Goal: Information Seeking & Learning: Find specific fact

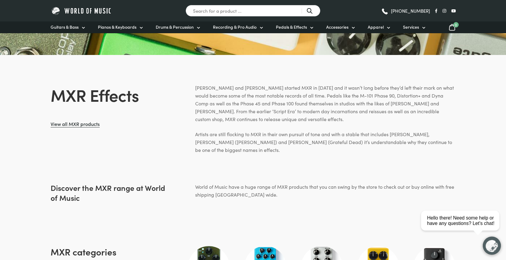
scroll to position [184, 0]
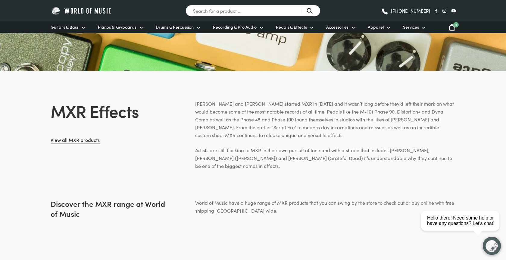
click at [288, 134] on p "Keith Barr and Terry Sherwood started MXR in 1972 and it wasn’t long before the…" at bounding box center [325, 119] width 261 height 39
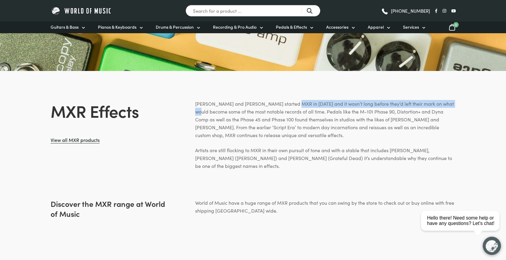
drag, startPoint x: 288, startPoint y: 105, endPoint x: 451, endPoint y: 100, distance: 162.8
click at [451, 100] on p "Keith Barr and Terry Sherwood started MXR in 1972 and it wasn’t long before the…" at bounding box center [325, 119] width 261 height 39
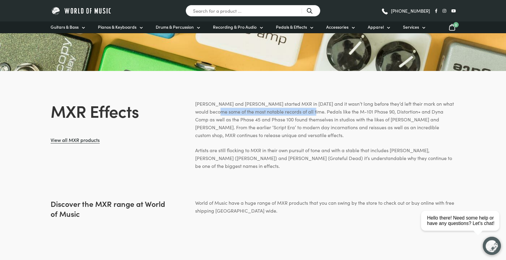
drag, startPoint x: 216, startPoint y: 113, endPoint x: 312, endPoint y: 111, distance: 95.6
click at [312, 111] on p "Keith Barr and Terry Sherwood started MXR in 1972 and it wasn’t long before the…" at bounding box center [325, 119] width 261 height 39
click at [316, 123] on p "Keith Barr and Terry Sherwood started MXR in 1972 and it wasn’t long before the…" at bounding box center [325, 119] width 261 height 39
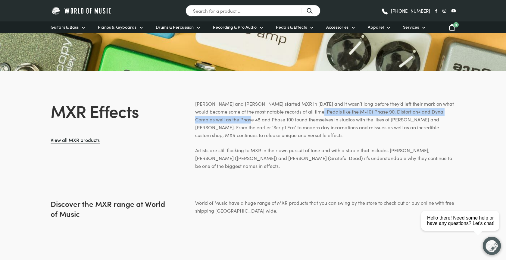
drag, startPoint x: 319, startPoint y: 112, endPoint x: 239, endPoint y: 122, distance: 80.5
click at [239, 122] on p "[PERSON_NAME] and [PERSON_NAME] started MXR in [DATE] and it wasn’t long before…" at bounding box center [325, 119] width 261 height 39
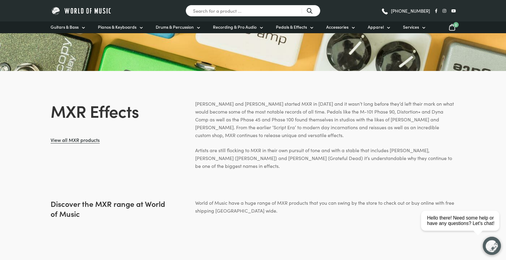
click at [447, 145] on div "Keith Barr and Terry Sherwood started MXR in 1972 and it wasn’t long before the…" at bounding box center [325, 135] width 261 height 70
click at [152, 168] on div "MXR Effects View all MXR products Keith Barr and Terry Sherwood started MXR in …" at bounding box center [239, 135] width 434 height 70
click at [313, 177] on div "MXR Effects View all MXR products Keith Barr and Terry Sherwood started MXR in …" at bounding box center [253, 149] width 506 height 99
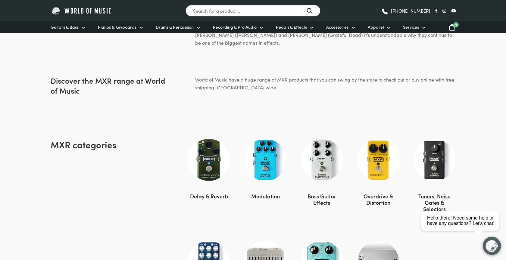
scroll to position [400, 0]
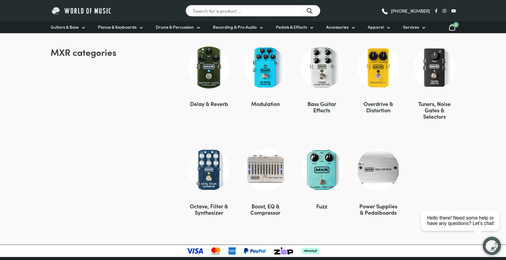
click at [261, 104] on div "Modulation" at bounding box center [265, 103] width 42 height 6
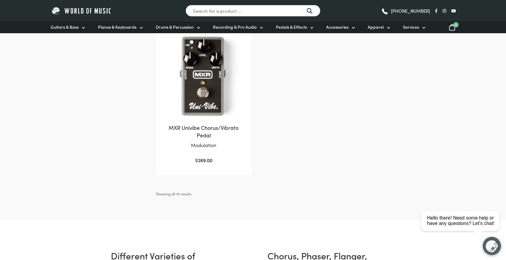
scroll to position [584, 0]
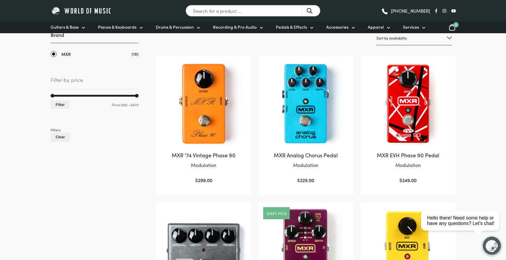
scroll to position [61, 0]
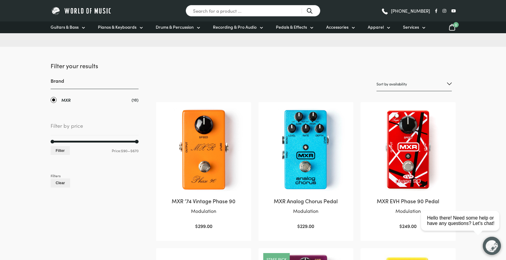
click at [209, 140] on img at bounding box center [203, 149] width 83 height 83
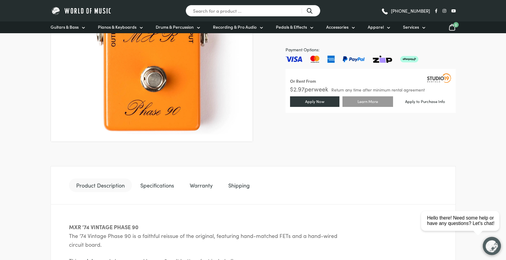
scroll to position [184, 0]
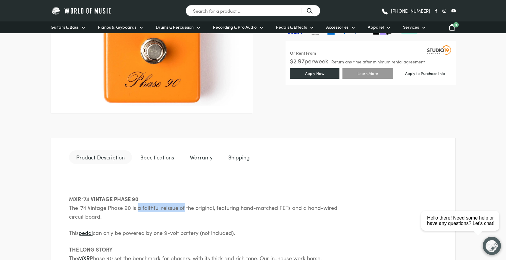
drag, startPoint x: 135, startPoint y: 209, endPoint x: 181, endPoint y: 210, distance: 45.8
click at [181, 210] on p "MXR ’74 VINTAGE PHASE 90 The ’74 Vintage Phase 90 is a faithful reissue of the …" at bounding box center [207, 207] width 277 height 26
click at [312, 208] on p "MXR ’74 VINTAGE PHASE 90 The ’74 Vintage Phase 90 is a faithful reissue of the …" at bounding box center [207, 207] width 277 height 26
click at [338, 208] on p "MXR ’74 VINTAGE PHASE 90 The ’74 Vintage Phase 90 is a faithful reissue of the …" at bounding box center [207, 207] width 277 height 26
drag, startPoint x: 107, startPoint y: 218, endPoint x: 60, endPoint y: 202, distance: 49.8
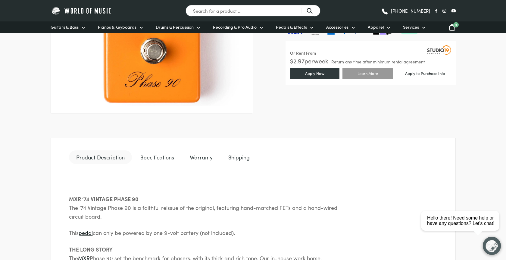
click at [60, 202] on div "MXR ’74 VINTAGE PHASE 90 The ’74 Vintage Phase 90 is a faithful reissue of the …" at bounding box center [253, 245] width 405 height 139
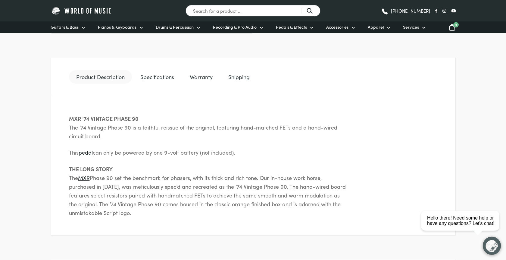
scroll to position [277, 0]
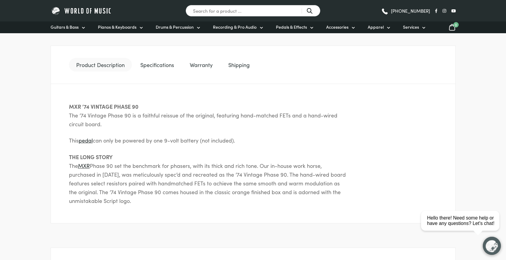
click at [188, 213] on div "MXR ’74 VINTAGE PHASE 90 The ’74 Vintage Phase 90 is a faithful reissue of the …" at bounding box center [253, 153] width 405 height 139
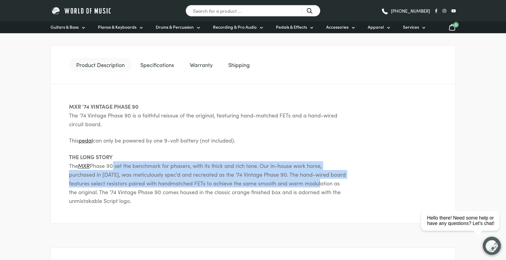
drag, startPoint x: 111, startPoint y: 166, endPoint x: 322, endPoint y: 181, distance: 211.8
click at [322, 181] on p "THE LONG STORY The MXR Phase 90 set the benchmark for phasers, with its thick a…" at bounding box center [207, 178] width 277 height 53
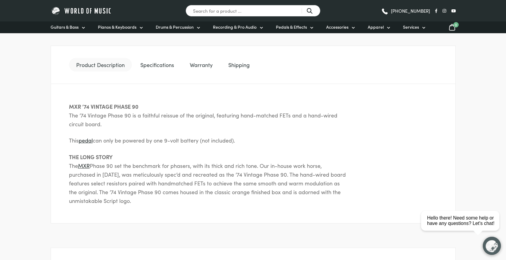
click at [201, 209] on div "MXR ’74 VINTAGE PHASE 90 The ’74 Vintage Phase 90 is a faithful reissue of the …" at bounding box center [253, 153] width 405 height 139
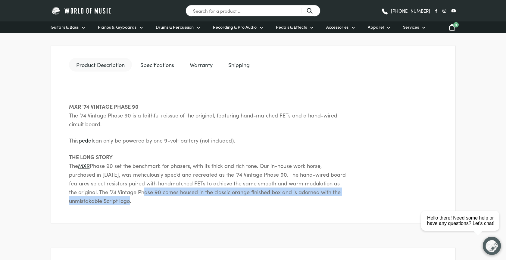
drag, startPoint x: 146, startPoint y: 191, endPoint x: 343, endPoint y: 203, distance: 196.8
click at [343, 203] on p "THE LONG STORY The MXR Phase 90 set the benchmark for phasers, with its thick a…" at bounding box center [207, 178] width 277 height 53
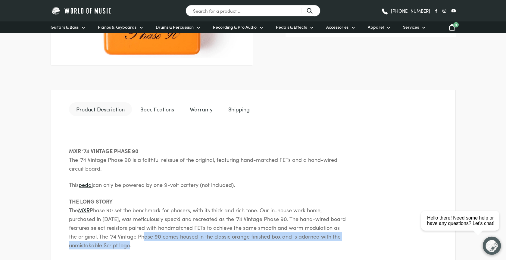
scroll to position [246, 0]
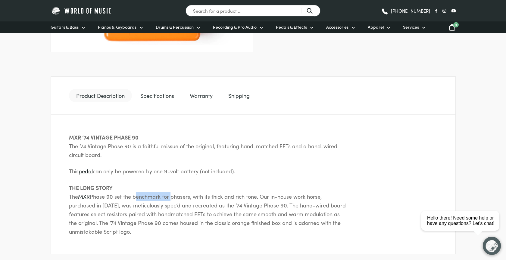
drag, startPoint x: 134, startPoint y: 197, endPoint x: 170, endPoint y: 200, distance: 35.7
click at [170, 200] on p "THE LONG STORY The MXR Phase 90 set the benchmark for phasers, with its thick a…" at bounding box center [207, 209] width 277 height 53
click at [165, 191] on p "THE LONG STORY The MXR Phase 90 set the benchmark for phasers, with its thick a…" at bounding box center [207, 209] width 277 height 53
drag, startPoint x: 126, startPoint y: 171, endPoint x: 240, endPoint y: 171, distance: 113.6
click at [240, 171] on p "This pedal can only be powered by one 9-volt battery (not included)." at bounding box center [207, 170] width 277 height 9
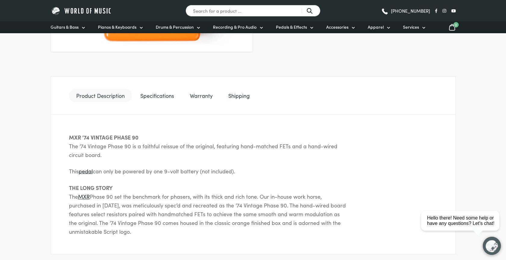
click at [278, 169] on p "This pedal can only be powered by one 9-volt battery (not included)." at bounding box center [207, 170] width 277 height 9
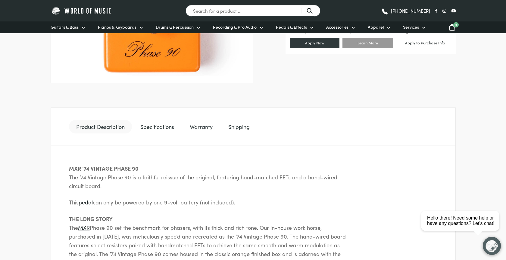
scroll to position [184, 0]
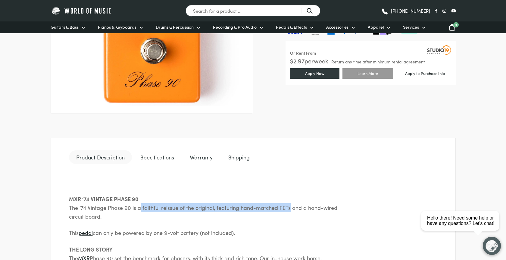
drag, startPoint x: 138, startPoint y: 206, endPoint x: 288, endPoint y: 209, distance: 149.5
click at [288, 209] on p "MXR ’74 VINTAGE PHASE 90 The ’74 Vintage Phase 90 is a faithful reissue of the …" at bounding box center [207, 207] width 277 height 26
click at [242, 205] on p "MXR ’74 VINTAGE PHASE 90 The ’74 Vintage Phase 90 is a faithful reissue of the …" at bounding box center [207, 207] width 277 height 26
click at [275, 204] on p "MXR ’74 VINTAGE PHASE 90 The ’74 Vintage Phase 90 is a faithful reissue of the …" at bounding box center [207, 207] width 277 height 26
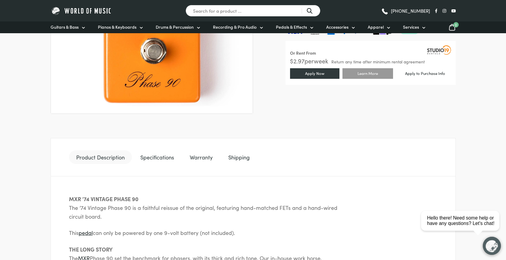
drag, startPoint x: 282, startPoint y: 204, endPoint x: 327, endPoint y: 214, distance: 45.7
click at [327, 214] on p "MXR ’74 VINTAGE PHASE 90 The ’74 Vintage Phase 90 is a faithful reissue of the …" at bounding box center [207, 207] width 277 height 26
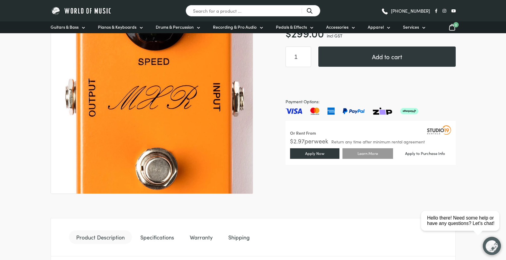
scroll to position [123, 0]
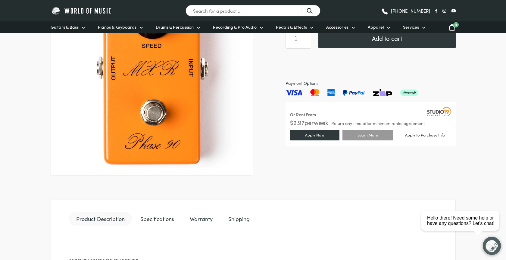
click at [257, 200] on ul "Product Description Specifications Warranty Shipping" at bounding box center [253, 218] width 405 height 39
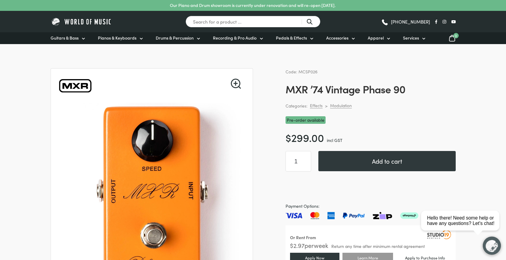
scroll to position [0, 0]
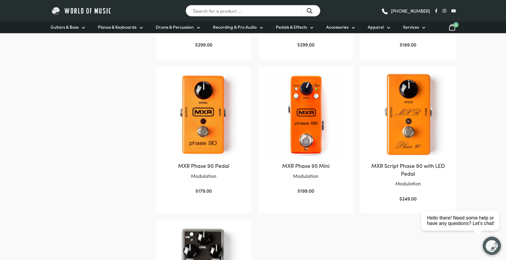
scroll to position [369, 0]
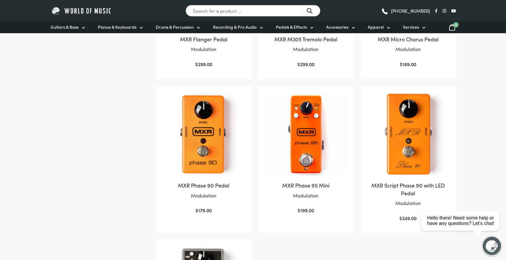
click at [414, 187] on h2 "MXR Script Phase 90 with LED Pedal" at bounding box center [408, 188] width 83 height 15
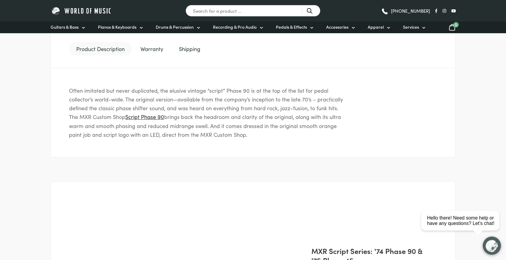
scroll to position [307, 0]
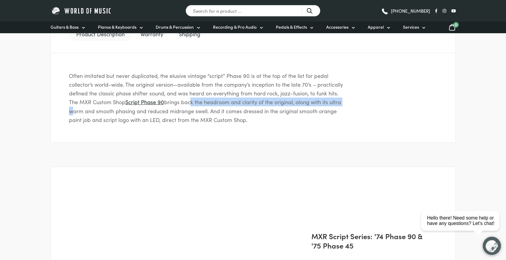
drag, startPoint x: 191, startPoint y: 101, endPoint x: 370, endPoint y: 103, distance: 179.6
click at [370, 103] on div "Often imitated but never duplicated, the elusive vintage “script” Phase 90 is a…" at bounding box center [253, 97] width 405 height 89
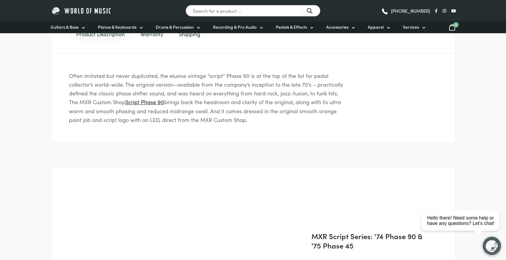
click at [372, 149] on div "Product Description Warranty Shipping Often imitated but never duplicated, the …" at bounding box center [253, 79] width 405 height 176
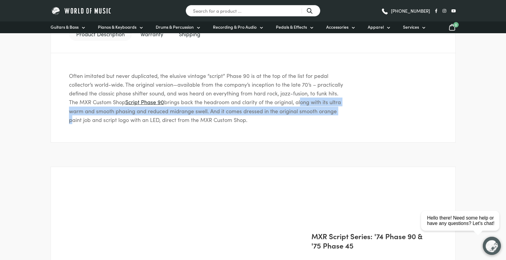
drag, startPoint x: 301, startPoint y: 102, endPoint x: 354, endPoint y: 111, distance: 53.6
click at [354, 111] on div "Often imitated but never duplicated, the elusive vintage “script” Phase 90 is a…" at bounding box center [253, 97] width 405 height 89
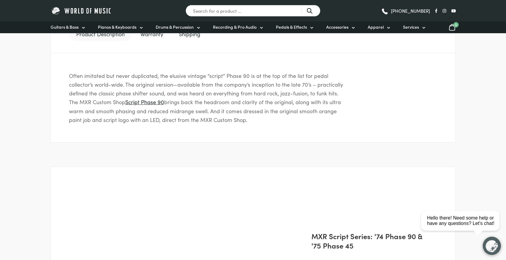
click at [344, 159] on div "Product Description Warranty Shipping Often imitated but never duplicated, the …" at bounding box center [253, 79] width 405 height 176
click at [132, 143] on div "Product Description Warranty Shipping Often imitated but never duplicated, the …" at bounding box center [253, 79] width 405 height 176
drag, startPoint x: 105, startPoint y: 109, endPoint x: 293, endPoint y: 118, distance: 188.8
click at [293, 118] on p "Often imitated but never duplicated, the elusive vintage “script” Phase 90 is a…" at bounding box center [207, 97] width 277 height 53
click at [294, 128] on div "Often imitated but never duplicated, the elusive vintage “script” Phase 90 is a…" at bounding box center [253, 97] width 405 height 89
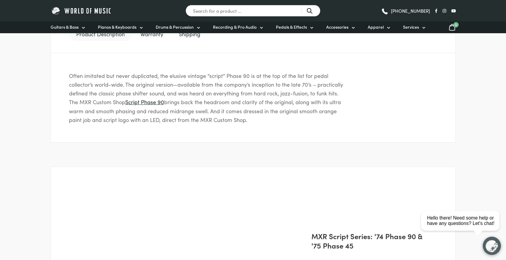
drag, startPoint x: 265, startPoint y: 112, endPoint x: 342, endPoint y: 118, distance: 77.7
click at [342, 118] on p "Often imitated but never duplicated, the elusive vintage “script” Phase 90 is a…" at bounding box center [207, 97] width 277 height 53
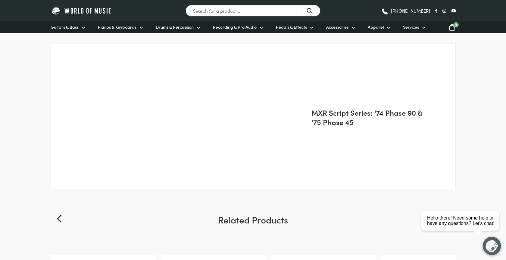
scroll to position [430, 0]
click at [31, 173] on body "Our Piano and Drum showroom is currently under renovation and will re-open 15th…" at bounding box center [253, 162] width 506 height 1185
click at [60, 219] on icon "Previous" at bounding box center [60, 219] width 8 height 8
click at [480, 77] on body "Our Piano and Drum showroom is currently under renovation and will re-open 15th…" at bounding box center [253, 162] width 506 height 1185
click at [397, 113] on h2 "MXR Script Series: '74 Phase 90 & '75 Phase 45" at bounding box center [370, 117] width 116 height 19
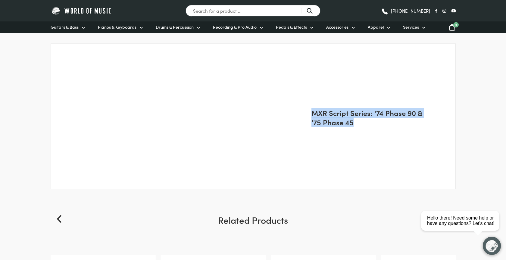
drag, startPoint x: 359, startPoint y: 123, endPoint x: 313, endPoint y: 111, distance: 47.7
click at [313, 111] on h2 "MXR Script Series: '74 Phase 90 & '75 Phase 45" at bounding box center [370, 117] width 116 height 19
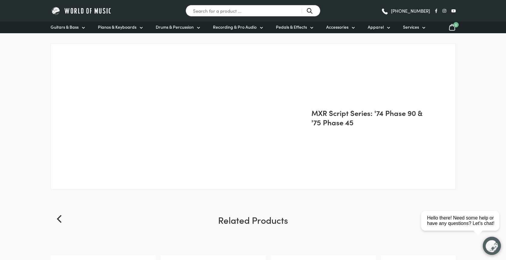
click at [328, 161] on div "MXR Script Series: '74 Phase 90 & '75 Phase 45" at bounding box center [375, 116] width 162 height 145
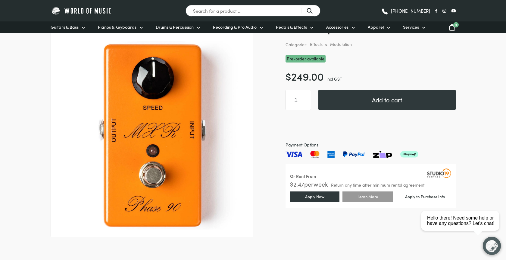
scroll to position [0, 0]
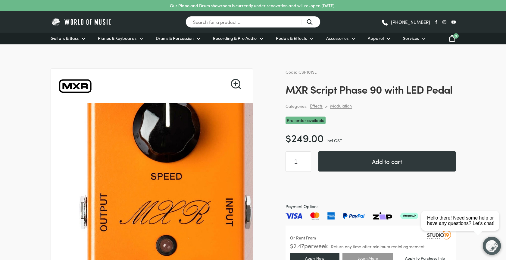
click at [125, 163] on img at bounding box center [164, 220] width 301 height 301
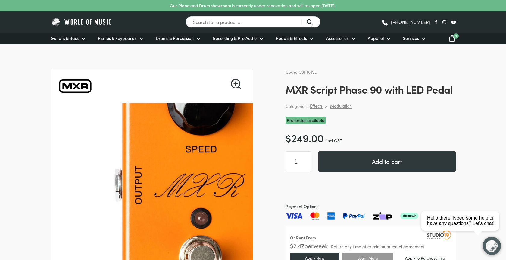
click at [55, 213] on img at bounding box center [199, 192] width 301 height 301
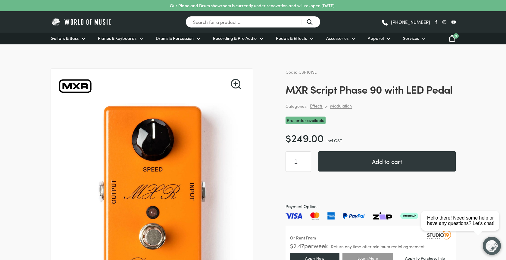
click at [69, 86] on img at bounding box center [75, 86] width 34 height 34
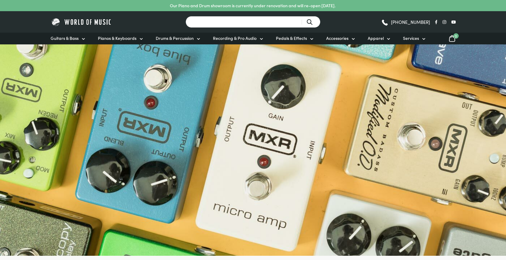
click at [243, 22] on input "Search for a product ..." at bounding box center [253, 22] width 135 height 12
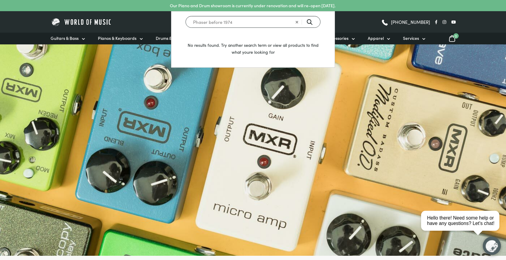
type input "Phaser before 1974"
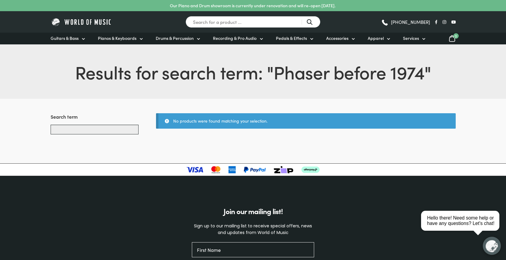
click at [110, 129] on input "Search products..." at bounding box center [95, 129] width 88 height 10
type input "Univibe"
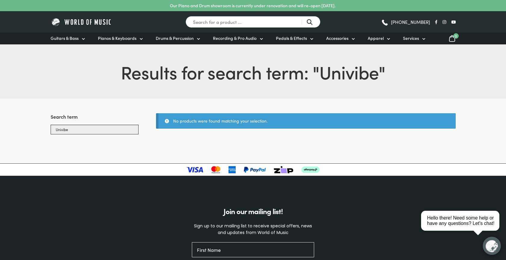
click at [61, 131] on input "Univibe" at bounding box center [95, 129] width 88 height 10
click at [61, 130] on input "Univibe" at bounding box center [95, 129] width 88 height 10
click at [79, 131] on input "Uni vibe" at bounding box center [95, 129] width 88 height 10
type input "Uni vibe"
click at [117, 132] on input "Uni vibe" at bounding box center [95, 129] width 88 height 10
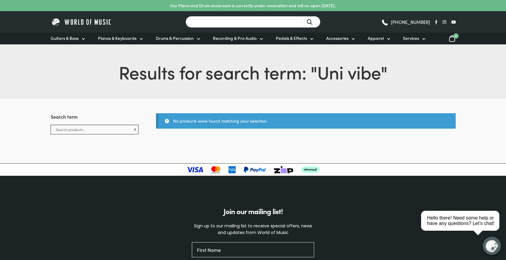
click at [212, 21] on input "Search for a product ..." at bounding box center [253, 22] width 135 height 12
paste input "Uni vibe"
click at [311, 23] on input "Uni vibe" at bounding box center [253, 22] width 135 height 12
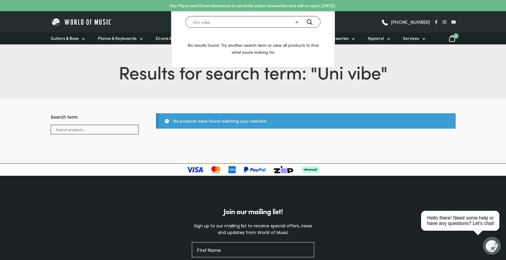
click at [309, 22] on input "Uni vibe" at bounding box center [253, 22] width 135 height 12
click at [309, 21] on input "Uni vibe" at bounding box center [253, 22] width 135 height 12
type input "Uni vibe"
click at [92, 71] on h1 "Results for search term: " Uni vibe "" at bounding box center [253, 71] width 405 height 25
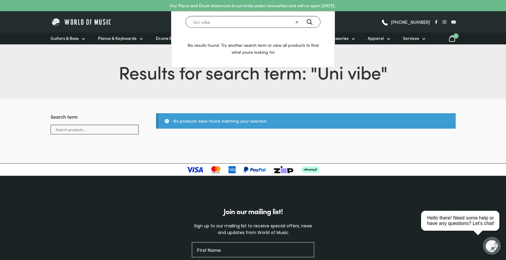
drag, startPoint x: 234, startPoint y: 27, endPoint x: 165, endPoint y: 21, distance: 68.7
click at [186, 21] on input "Uni vibe" at bounding box center [253, 22] width 135 height 12
click at [186, 20] on div "No results found. Try another search term or view all products to find what you…" at bounding box center [252, 39] width 163 height 56
